Goal: Task Accomplishment & Management: Manage account settings

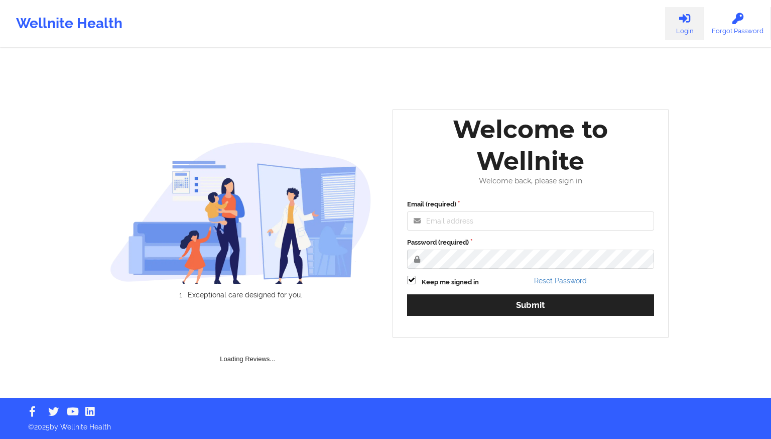
click at [163, 245] on img at bounding box center [241, 213] width 262 height 142
